Goal: Task Accomplishment & Management: Complete application form

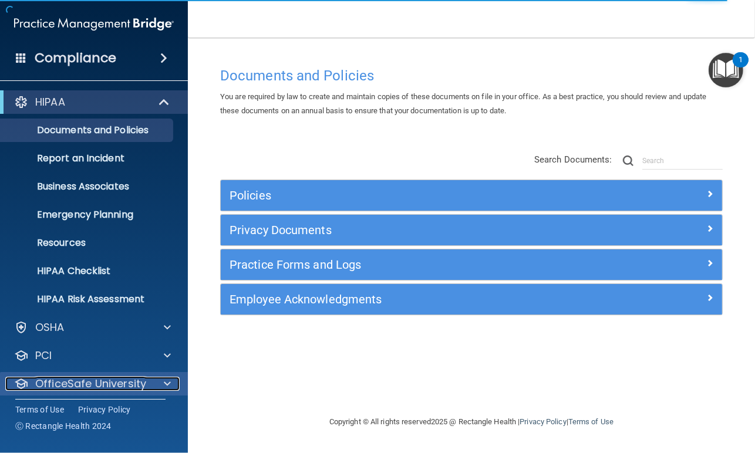
click at [157, 378] on div at bounding box center [165, 384] width 29 height 14
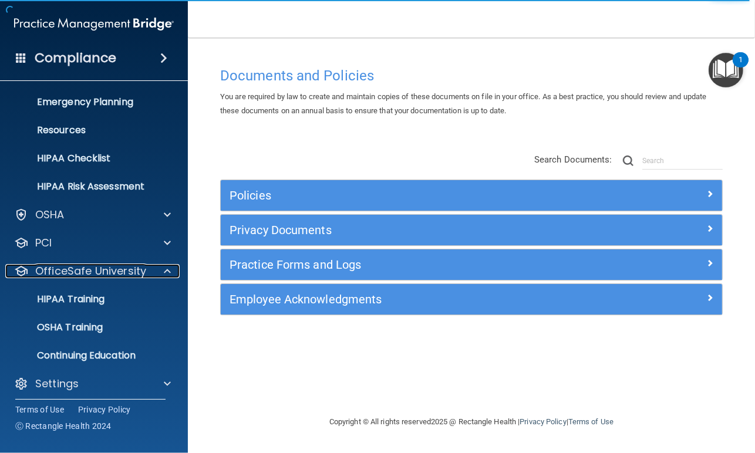
scroll to position [117, 0]
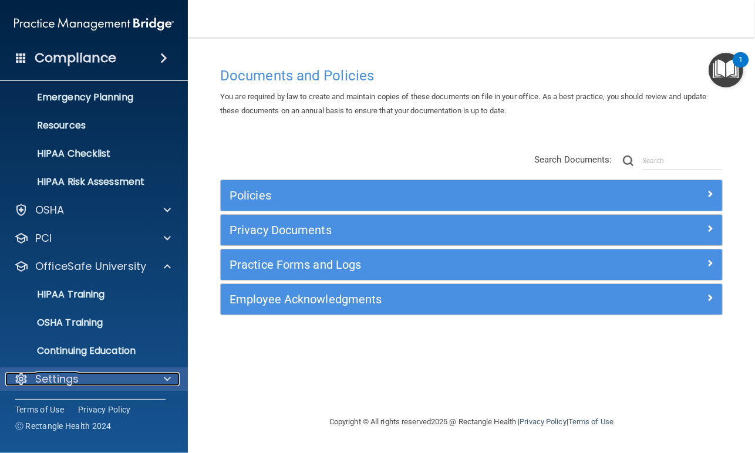
click at [40, 385] on p "Settings" at bounding box center [56, 379] width 43 height 14
click at [130, 377] on div "Settings" at bounding box center [78, 379] width 146 height 14
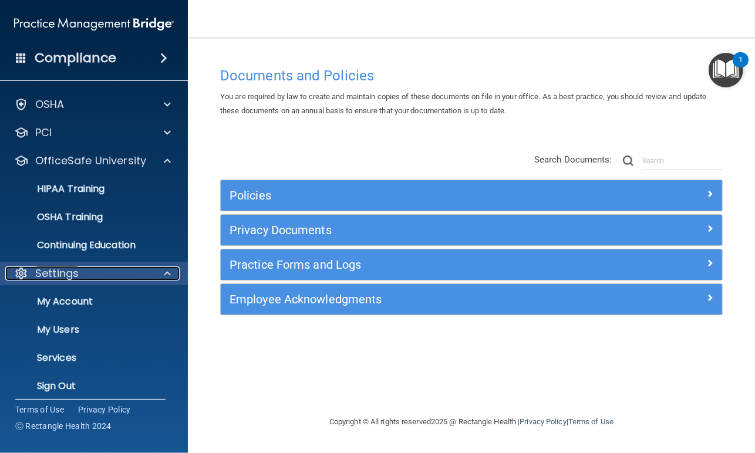
scroll to position [230, 0]
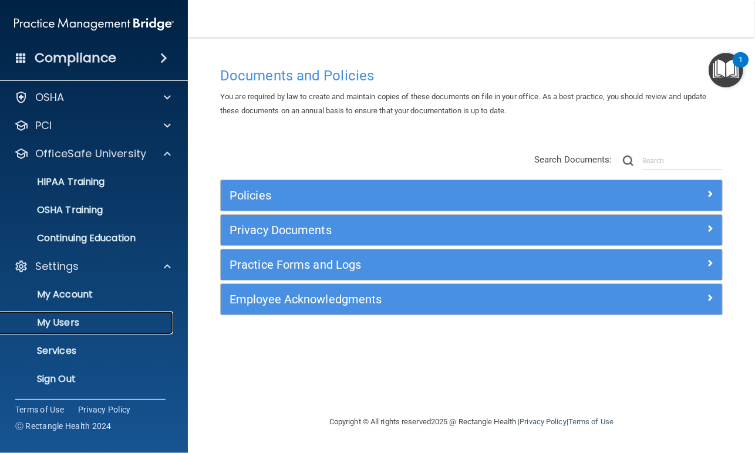
click at [61, 321] on p "My Users" at bounding box center [88, 323] width 160 height 12
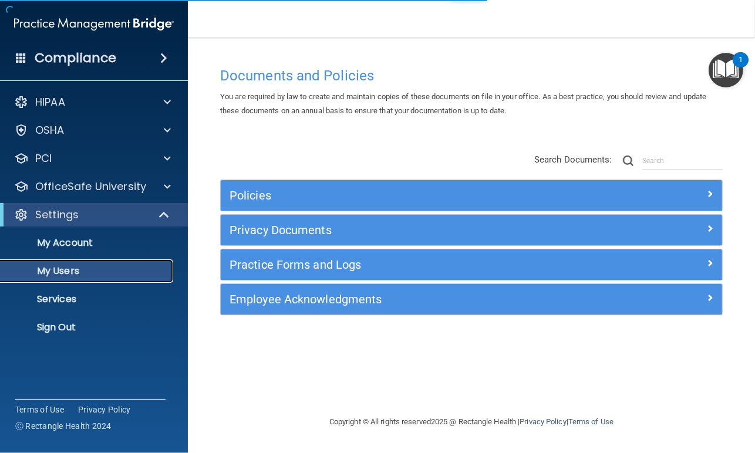
select select "20"
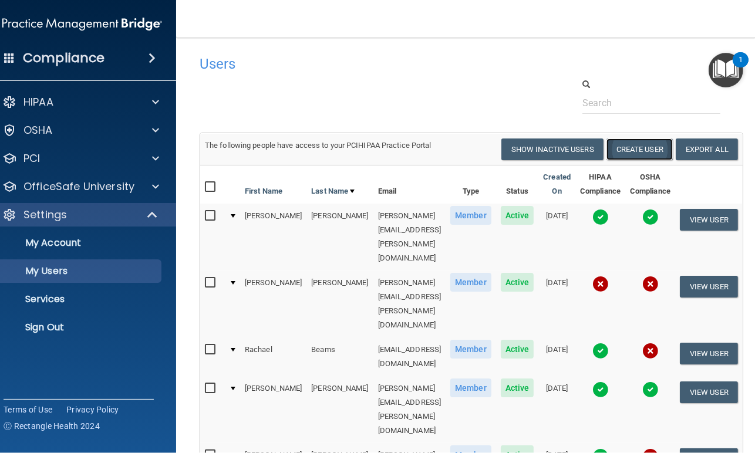
click at [622, 150] on button "Create User" at bounding box center [639, 150] width 66 height 22
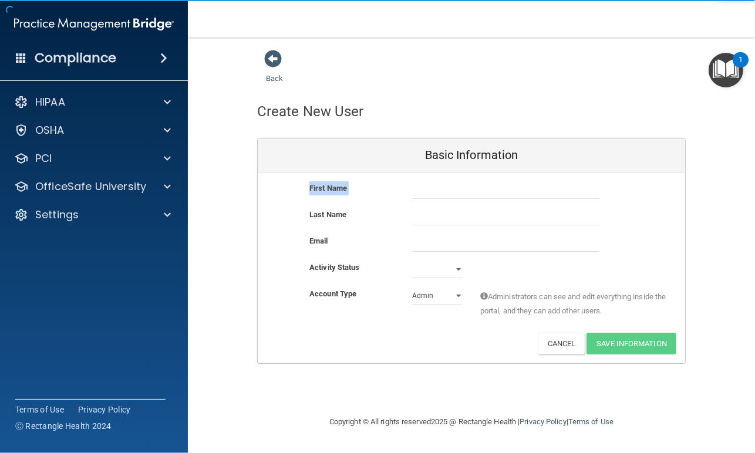
drag, startPoint x: 545, startPoint y: 179, endPoint x: 541, endPoint y: 184, distance: 6.2
click at [541, 184] on div "First Name Last Name Email Activity Status Active Inactive Account Type Practic…" at bounding box center [471, 268] width 427 height 191
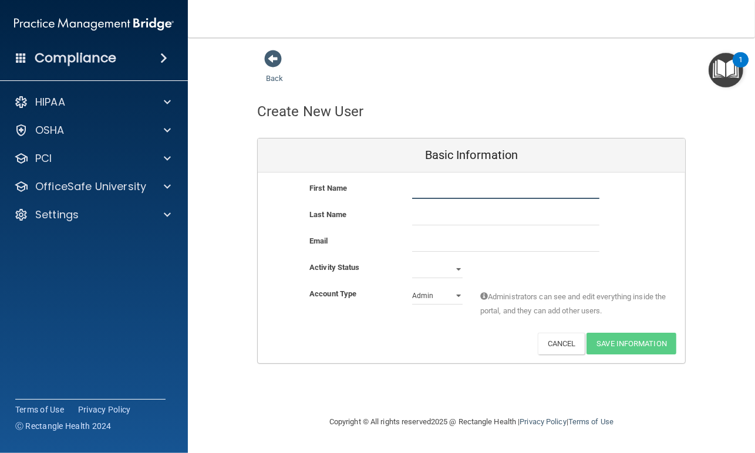
click at [541, 184] on input "text" at bounding box center [505, 190] width 187 height 18
type input "[PERSON_NAME]"
type input "Omisong"
click at [531, 239] on input "email" at bounding box center [505, 243] width 187 height 18
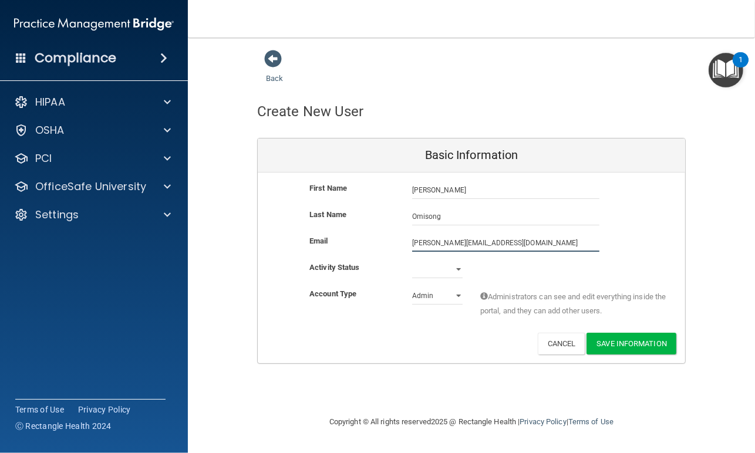
type input "[PERSON_NAME][EMAIL_ADDRESS][DOMAIN_NAME]"
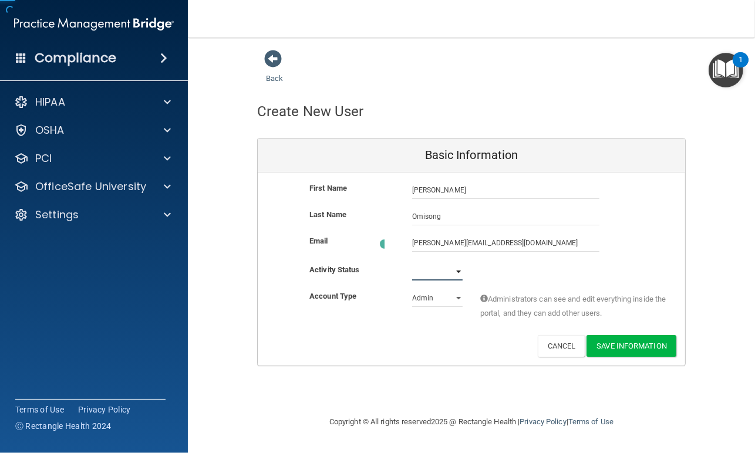
click at [455, 269] on select "Active Inactive" at bounding box center [437, 272] width 50 height 18
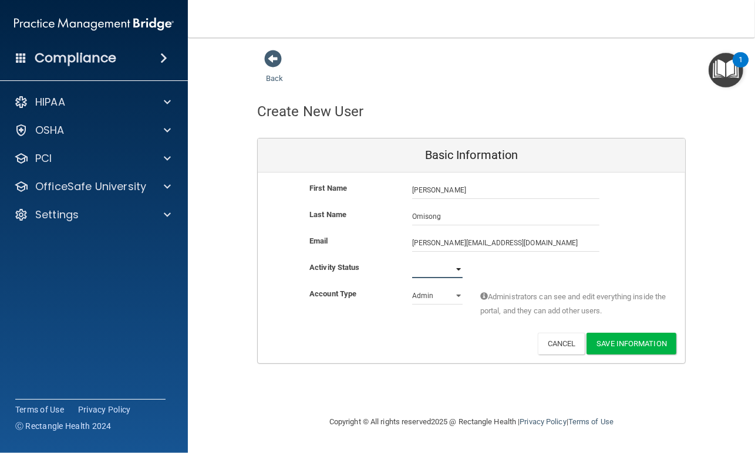
select select "active"
click at [412, 261] on select "Active Inactive" at bounding box center [437, 270] width 50 height 18
click at [461, 297] on select "Admin Member" at bounding box center [437, 296] width 50 height 18
select select "practice_member"
click at [412, 287] on select "Admin Member" at bounding box center [437, 296] width 50 height 18
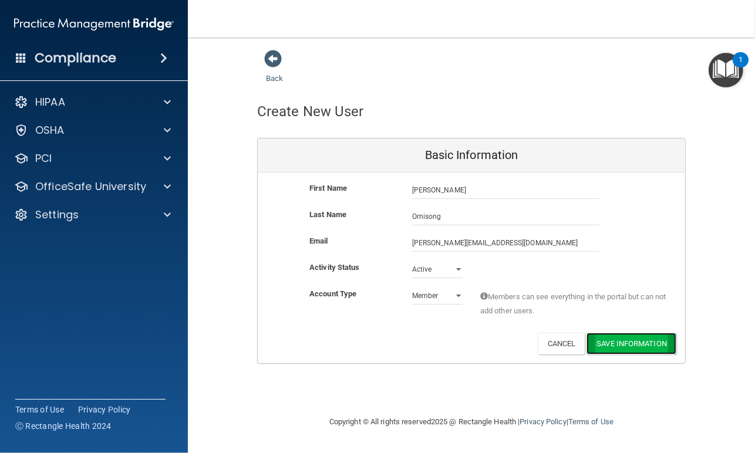
click at [626, 344] on button "Save Information" at bounding box center [631, 344] width 90 height 22
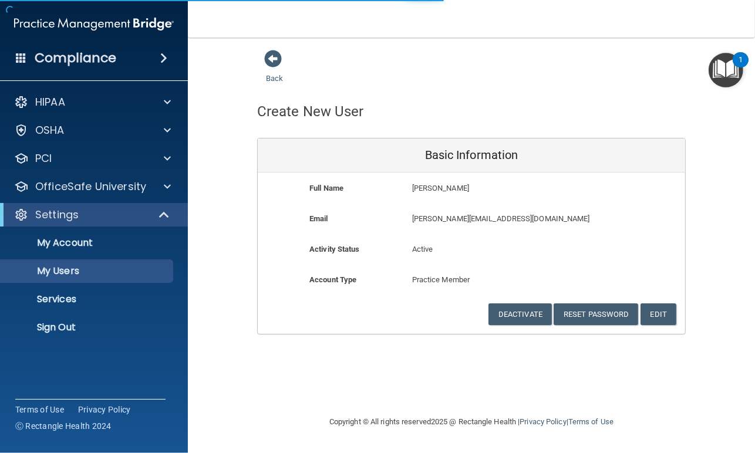
select select "20"
